Goal: Transaction & Acquisition: Purchase product/service

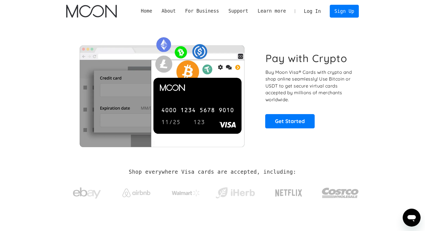
click at [313, 12] on link "Log In" at bounding box center [312, 11] width 26 height 12
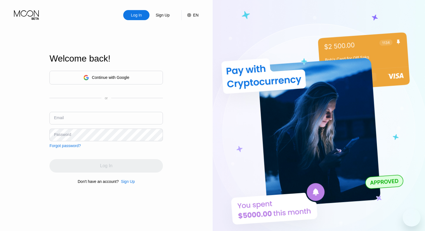
type input "[EMAIL_ADDRESS][DOMAIN_NAME]"
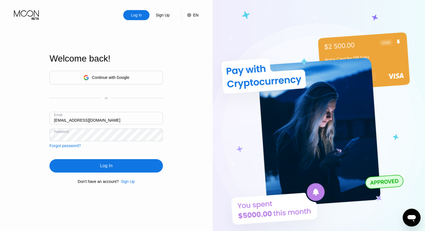
click at [165, 94] on div "Log In Sign Up EN Language English Save Welcome back! Continue with Google or E…" at bounding box center [106, 127] width 212 height 254
click at [274, 66] on img at bounding box center [318, 127] width 212 height 254
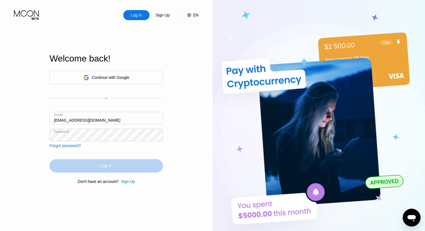
click at [102, 168] on div "Log In" at bounding box center [106, 166] width 12 height 6
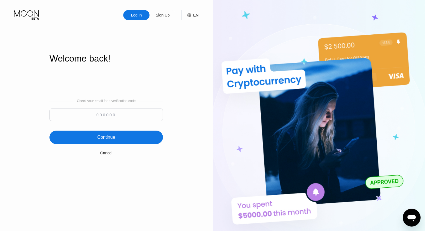
click at [106, 116] on input at bounding box center [105, 114] width 113 height 13
type input "531615"
click at [105, 139] on div "Continue" at bounding box center [106, 137] width 18 height 6
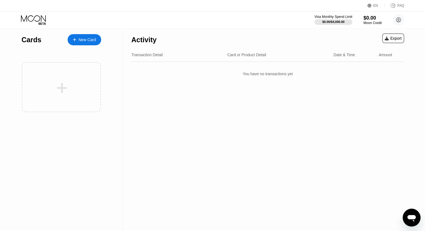
click at [85, 39] on div "New Card" at bounding box center [86, 39] width 17 height 5
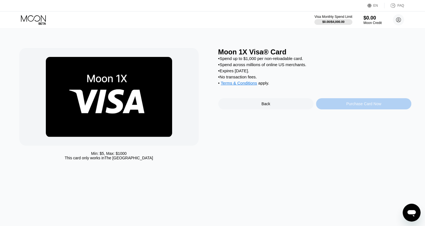
click at [327, 109] on div "Purchase Card Now" at bounding box center [363, 103] width 95 height 11
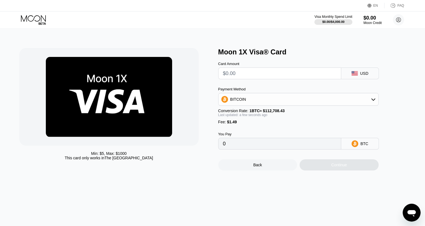
click at [327, 109] on div "Payment Method BITCOIN Conversion Rate: 1 BTC ≈ $112,708.43 Last updated: a few…" at bounding box center [298, 105] width 160 height 37
click at [270, 149] on input "0" at bounding box center [279, 143] width 113 height 11
click at [262, 149] on input "0" at bounding box center [279, 143] width 113 height 11
click at [352, 104] on div "BITCOIN" at bounding box center [298, 99] width 160 height 11
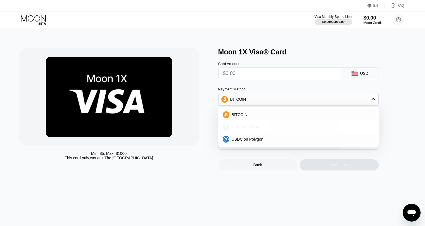
click at [248, 133] on div "USDT on TRON" at bounding box center [298, 126] width 157 height 11
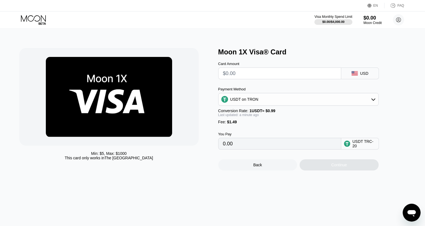
click at [273, 101] on div "USDT on TRON" at bounding box center [298, 99] width 160 height 11
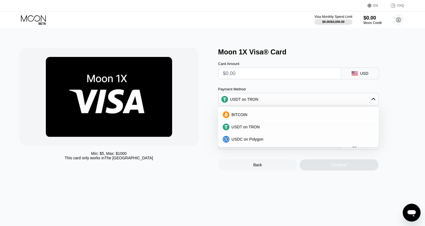
click at [254, 145] on div "USDC on Polygon" at bounding box center [298, 139] width 157 height 11
type input "0"
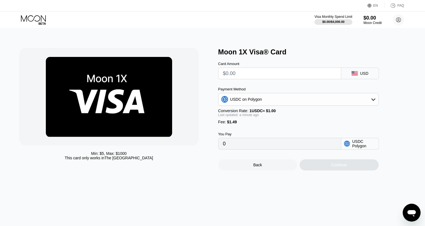
click at [252, 149] on input "0" at bounding box center [279, 143] width 113 height 11
click at [242, 79] on input "text" at bounding box center [279, 73] width 113 height 11
type input "$5"
type input "6.49000000"
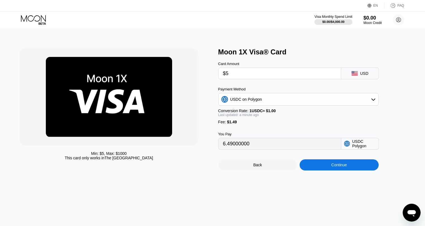
type input "$50"
type input "51.49000000"
type input "$500"
type input "501.49000000"
drag, startPoint x: 242, startPoint y: 76, endPoint x: 193, endPoint y: 75, distance: 48.9
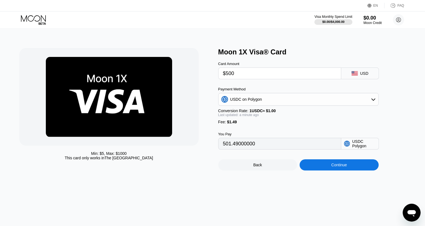
click at [193, 75] on div "Min: $ 5 , Max: $ 1000 This card only works in The United States Moon 1X Visa® …" at bounding box center [212, 109] width 386 height 123
type input "$1"
type input "2.49000000"
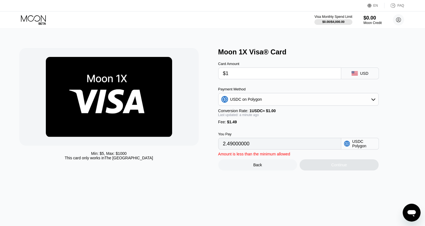
type input "$10"
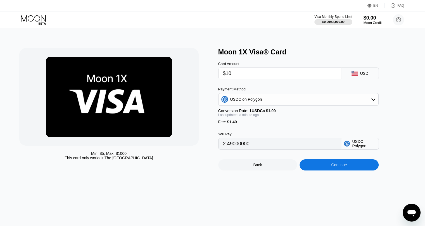
type input "11.49000000"
type input "$100"
type input "101.49000000"
type input "$100"
drag, startPoint x: 226, startPoint y: 150, endPoint x: 257, endPoint y: 149, distance: 30.4
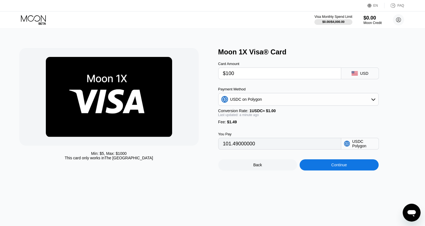
click at [257, 149] on input "101.49000000" at bounding box center [279, 143] width 113 height 11
click at [269, 149] on input "101.49000000" at bounding box center [279, 143] width 113 height 11
drag, startPoint x: 78, startPoint y: 159, endPoint x: 133, endPoint y: 160, distance: 54.7
click at [133, 160] on div "This card only works in [GEOGRAPHIC_DATA]" at bounding box center [108, 158] width 88 height 4
drag, startPoint x: 117, startPoint y: 161, endPoint x: 141, endPoint y: 161, distance: 24.0
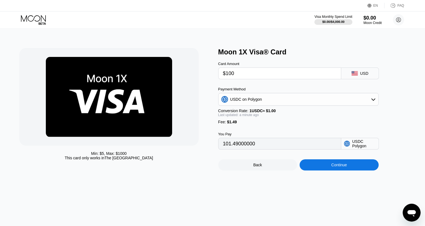
click at [135, 160] on div "This card only works in [GEOGRAPHIC_DATA]" at bounding box center [108, 158] width 88 height 4
click at [254, 167] on div "Back" at bounding box center [257, 165] width 9 height 4
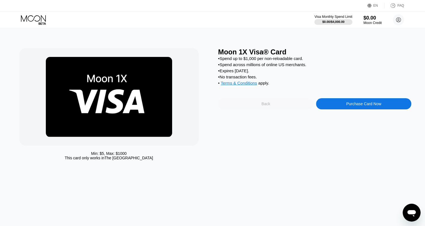
click at [273, 109] on div "Back" at bounding box center [265, 103] width 95 height 11
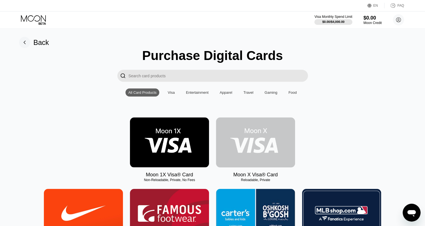
click at [256, 158] on img at bounding box center [255, 143] width 79 height 50
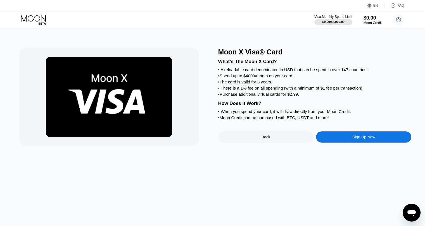
click at [349, 143] on div "Sign Up Now" at bounding box center [363, 137] width 95 height 11
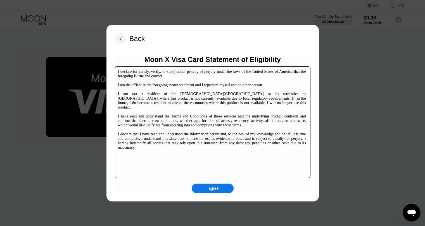
click at [221, 187] on div "I agree" at bounding box center [213, 188] width 42 height 9
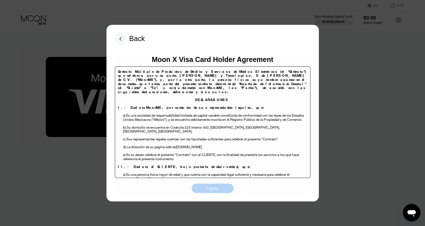
click at [222, 191] on div "I agree" at bounding box center [213, 188] width 42 height 9
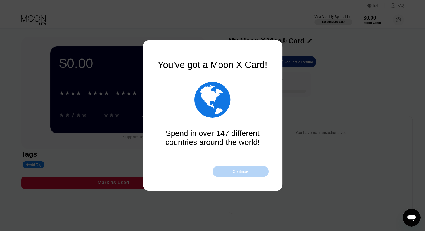
click at [240, 172] on div "Continue" at bounding box center [240, 171] width 16 height 4
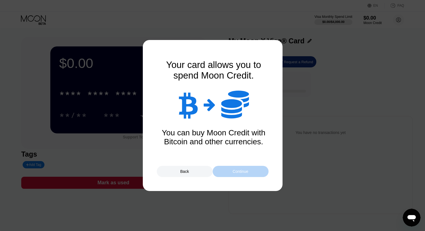
click at [240, 172] on div "Continue" at bounding box center [240, 171] width 16 height 4
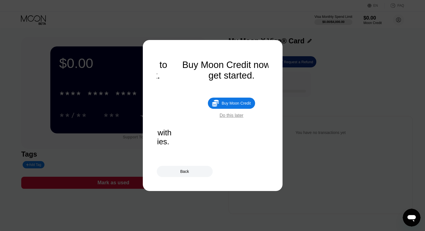
click at [240, 172] on div "Back" at bounding box center [213, 171] width 112 height 11
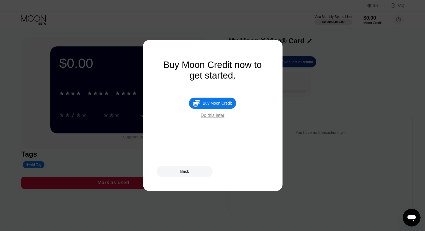
click at [217, 118] on div "Do this later" at bounding box center [212, 115] width 24 height 5
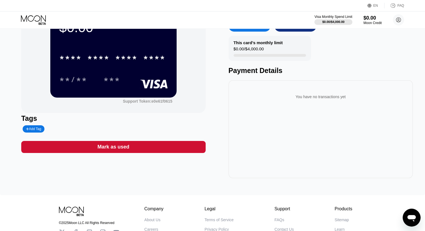
scroll to position [1, 0]
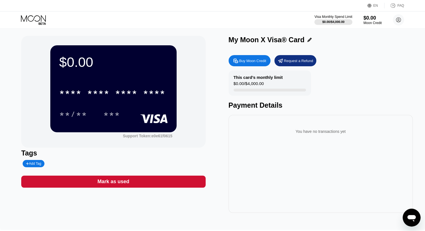
click at [100, 119] on div "**/** ***" at bounding box center [113, 114] width 108 height 14
click at [109, 112] on div "***" at bounding box center [111, 114] width 17 height 9
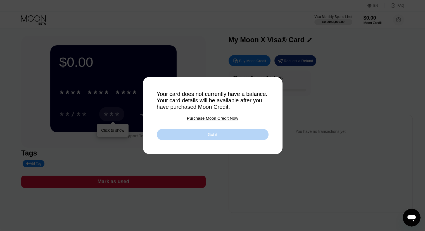
click at [191, 135] on div "Got it" at bounding box center [213, 134] width 112 height 11
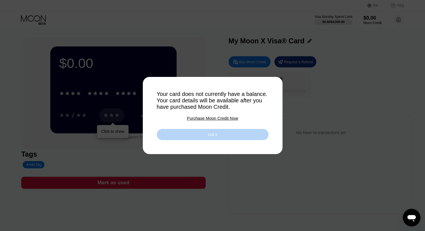
scroll to position [0, 0]
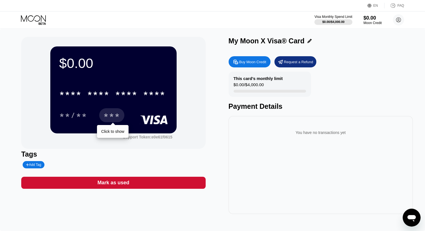
click at [250, 62] on div "Buy Moon Credit" at bounding box center [252, 61] width 27 height 5
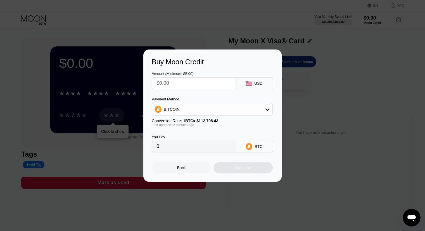
click at [216, 83] on input "text" at bounding box center [193, 83] width 74 height 11
click at [257, 111] on div "BITCOIN" at bounding box center [212, 109] width 120 height 11
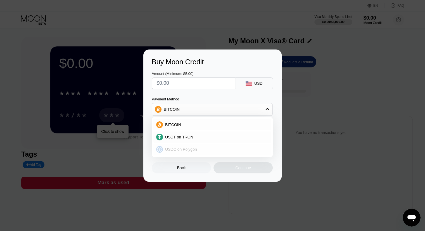
click at [199, 149] on div "USDC on Polygon" at bounding box center [215, 149] width 105 height 4
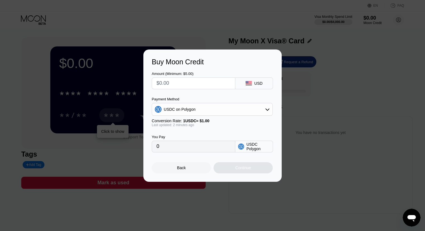
click at [195, 85] on input "text" at bounding box center [193, 83] width 74 height 11
type input "$1"
type input "1.00000000"
type input "$10"
type input "10.00000000"
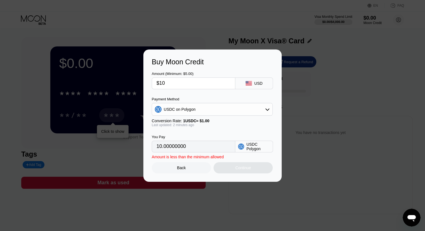
type input "$100"
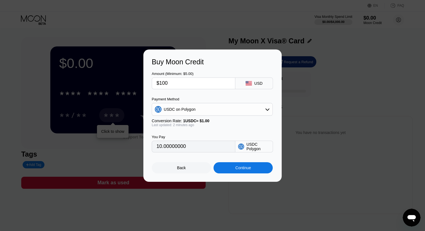
type input "100.00000000"
drag, startPoint x: 179, startPoint y: 82, endPoint x: 153, endPoint y: 82, distance: 26.5
click at [154, 82] on div "$100" at bounding box center [193, 83] width 83 height 12
type input "$100"
click at [185, 172] on div "Back" at bounding box center [181, 167] width 59 height 11
